Goal: Navigation & Orientation: Understand site structure

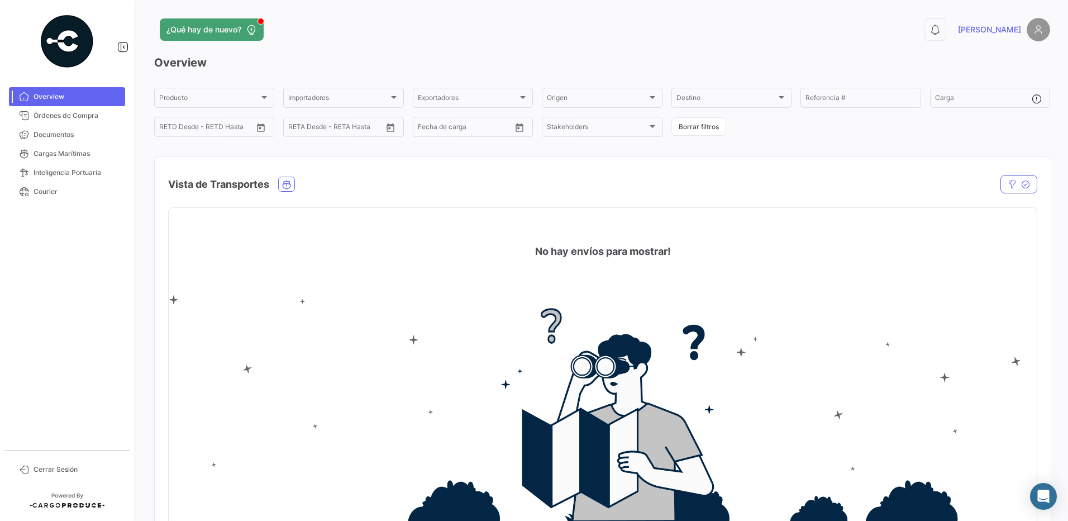
click at [708, 209] on mat-card "No hay envíos para mostrar!" at bounding box center [602, 366] width 869 height 318
drag, startPoint x: 769, startPoint y: 164, endPoint x: 572, endPoint y: 27, distance: 240.4
click at [572, 27] on div "¿Qué hay de nuevo?" at bounding box center [400, 29] width 493 height 22
click at [102, 119] on span "Órdenes de Compra" at bounding box center [77, 116] width 87 height 10
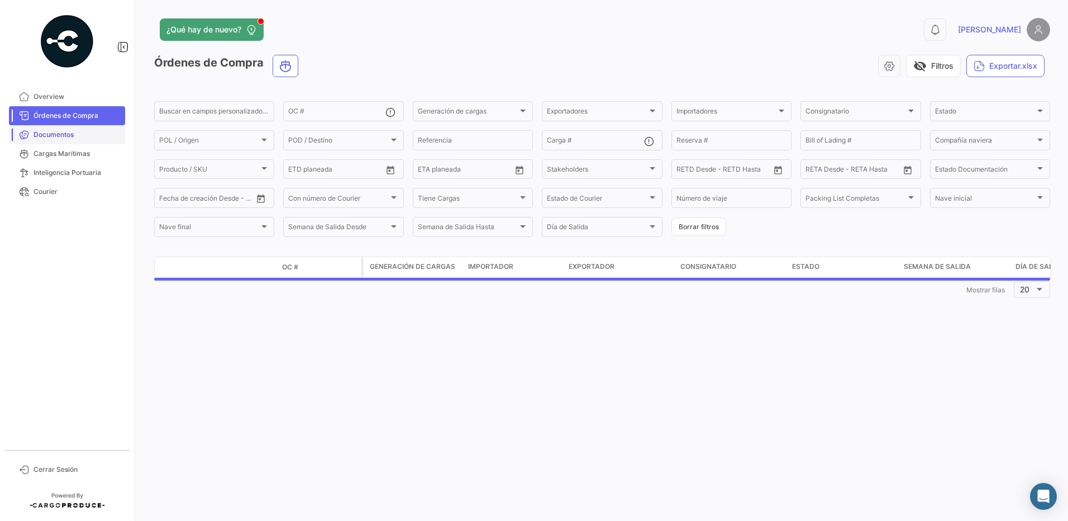
click at [94, 135] on span "Documentos" at bounding box center [77, 135] width 87 height 10
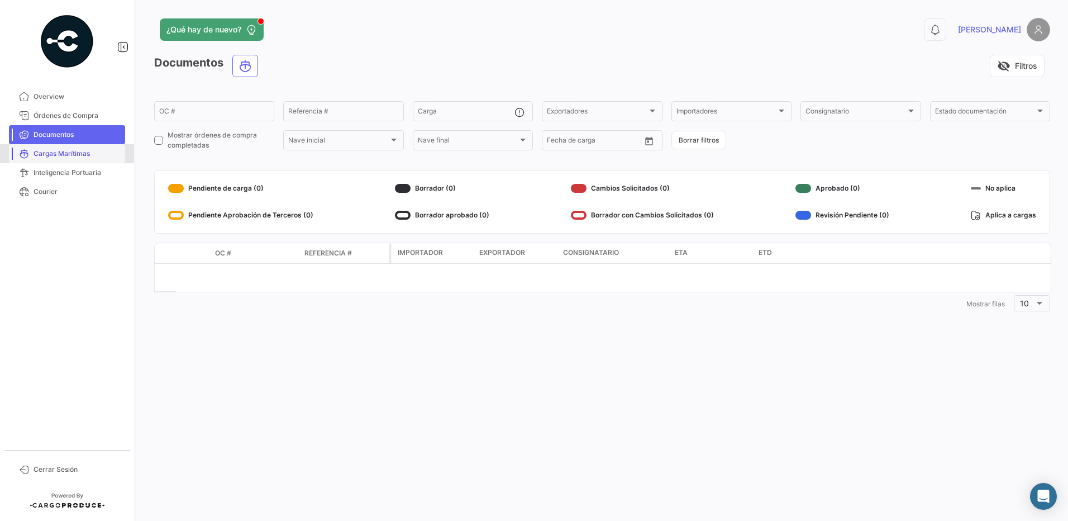
click at [88, 154] on span "Cargas Marítimas" at bounding box center [77, 154] width 87 height 10
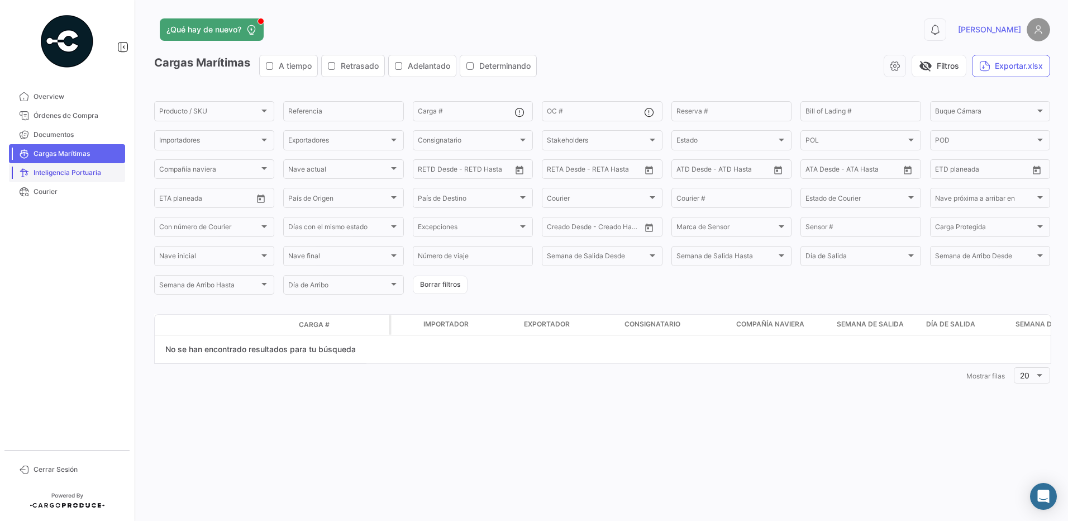
click at [85, 165] on link "Inteligencia Portuaria" at bounding box center [67, 172] width 116 height 19
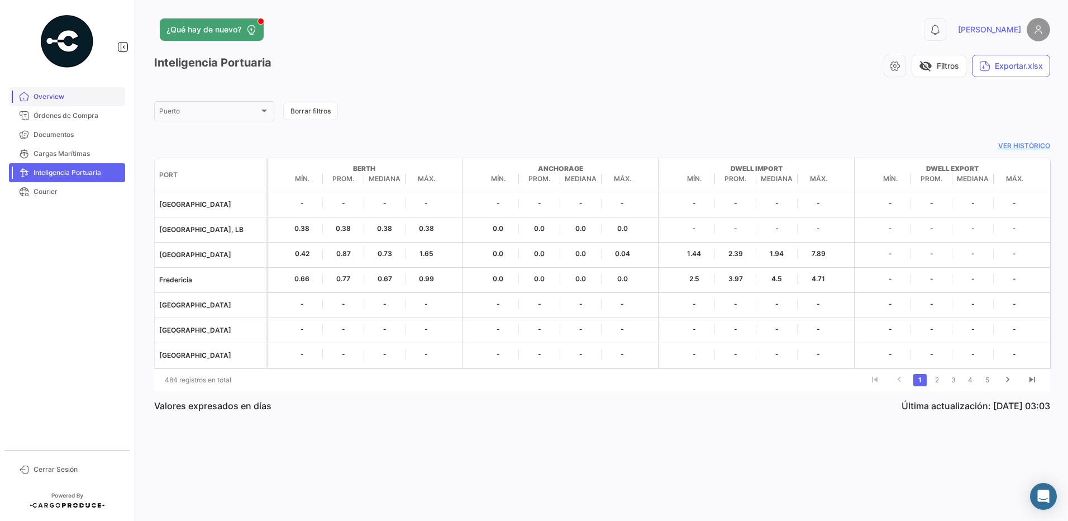
click at [66, 105] on link "Overview" at bounding box center [67, 96] width 116 height 19
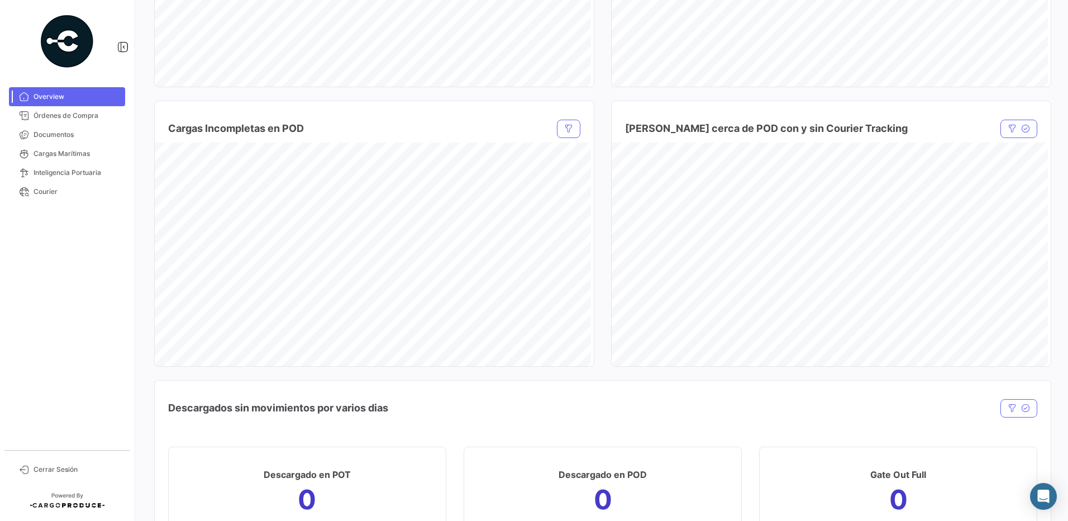
scroll to position [934, 0]
